Goal: Find specific page/section

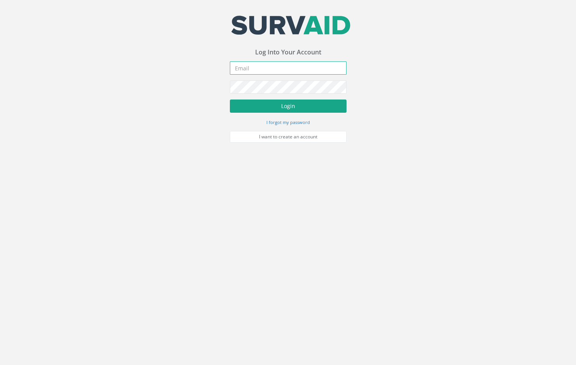
type input "[EMAIL_ADDRESS][DOMAIN_NAME]"
click at [330, 108] on button "Login" at bounding box center [288, 105] width 117 height 13
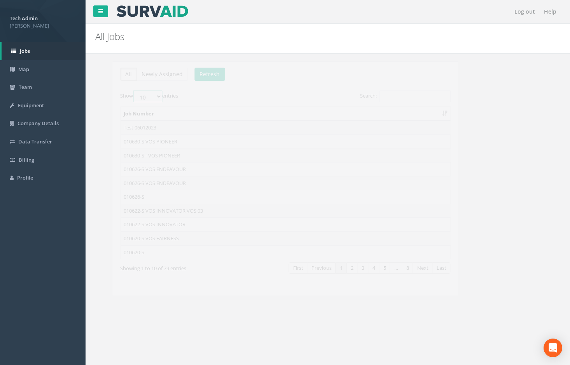
click at [139, 96] on select "10 25 50 100" at bounding box center [130, 97] width 29 height 12
click at [117, 91] on select "10 25 50 100" at bounding box center [130, 97] width 29 height 12
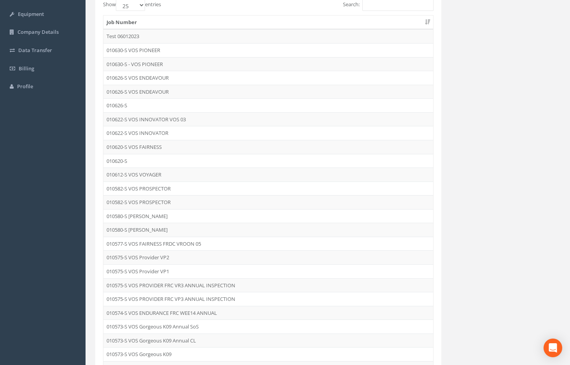
scroll to position [78, 0]
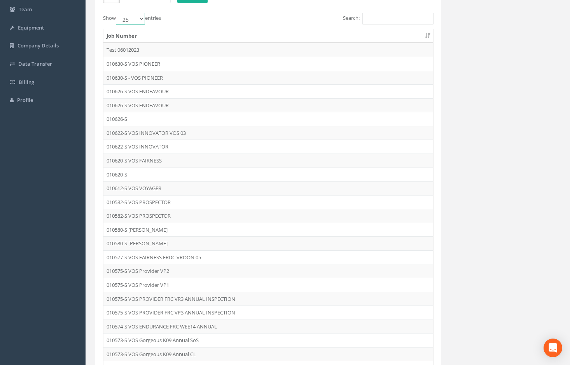
click at [142, 18] on select "10 25 50 100" at bounding box center [130, 19] width 29 height 12
select select "50"
click at [117, 13] on select "10 25 50 100" at bounding box center [130, 19] width 29 height 12
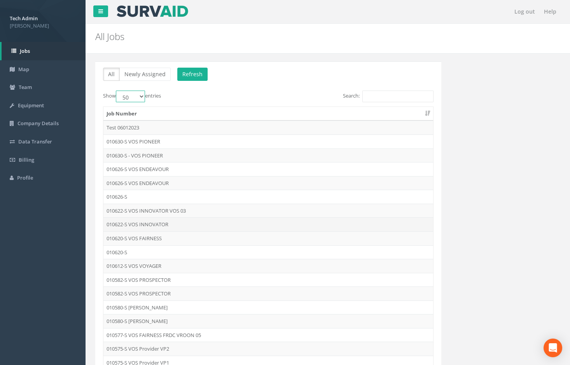
scroll to position [39, 0]
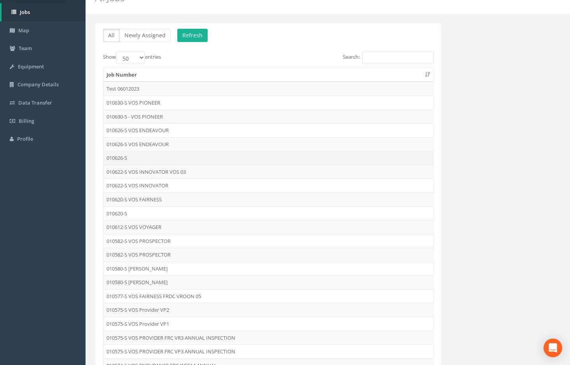
click at [127, 161] on td "010626-S" at bounding box center [268, 158] width 330 height 14
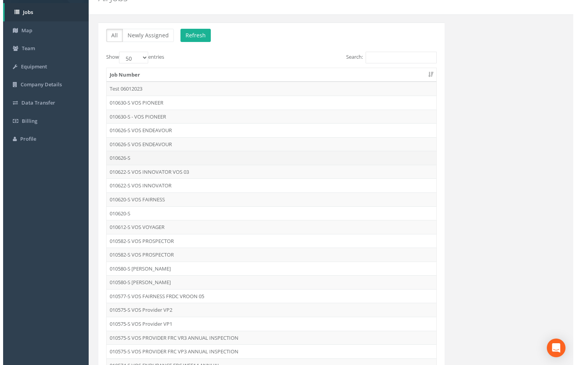
scroll to position [0, 0]
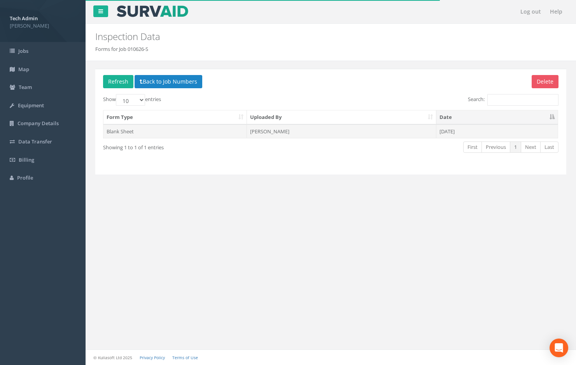
click at [274, 134] on td "[PERSON_NAME]" at bounding box center [341, 131] width 189 height 14
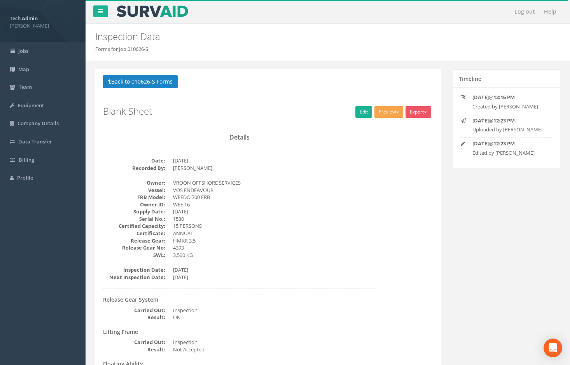
click at [385, 114] on button "Preview" at bounding box center [388, 112] width 29 height 12
click at [307, 87] on p "Back to 010626-S Forms" at bounding box center [268, 82] width 330 height 15
